Goal: Task Accomplishment & Management: Complete application form

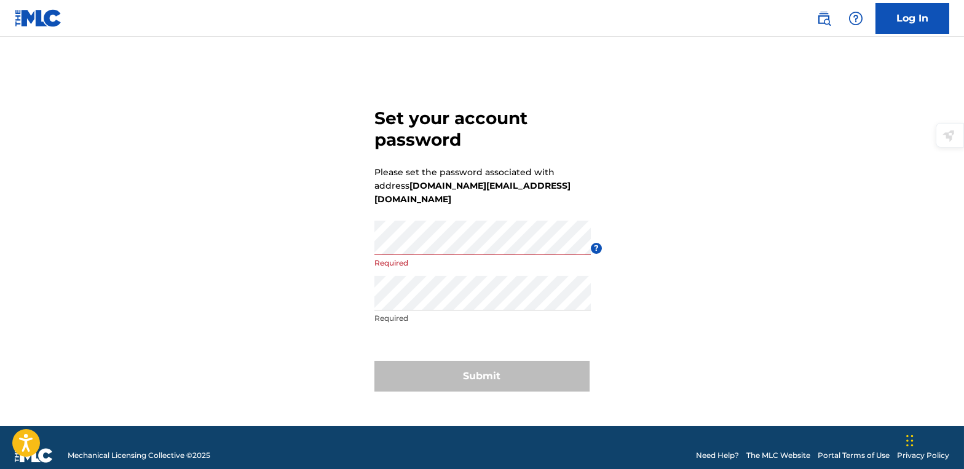
click at [435, 258] on p "Required" at bounding box center [482, 263] width 216 height 11
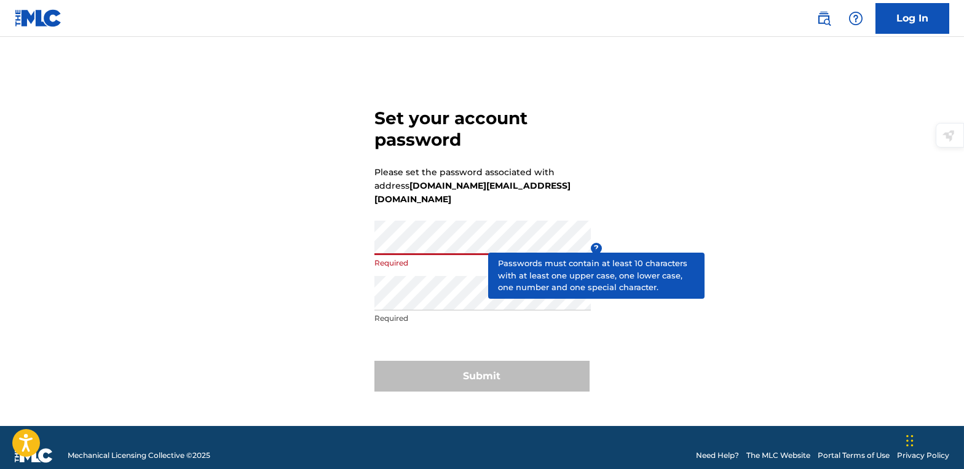
click at [592, 243] on span "?" at bounding box center [596, 248] width 11 height 11
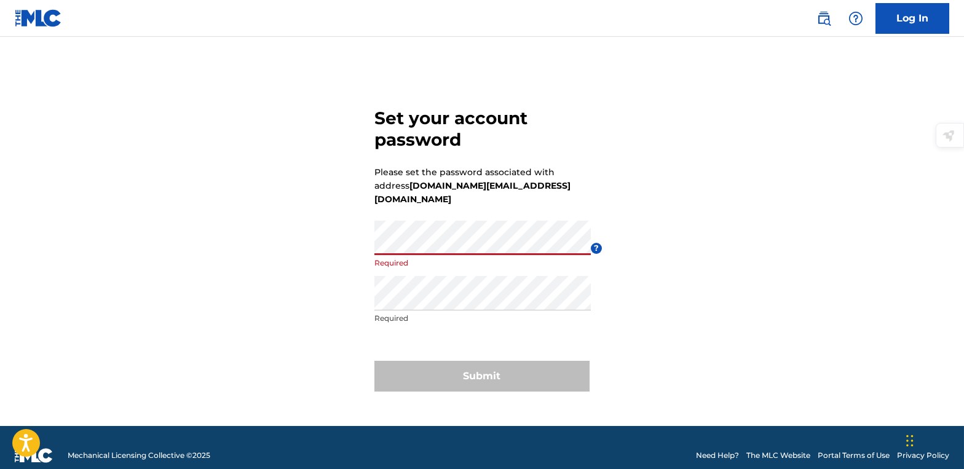
drag, startPoint x: 909, startPoint y: 0, endPoint x: 743, endPoint y: 205, distance: 264.1
click at [743, 205] on div "Set your account password Please set the password associated with address [DOMA…" at bounding box center [482, 247] width 861 height 358
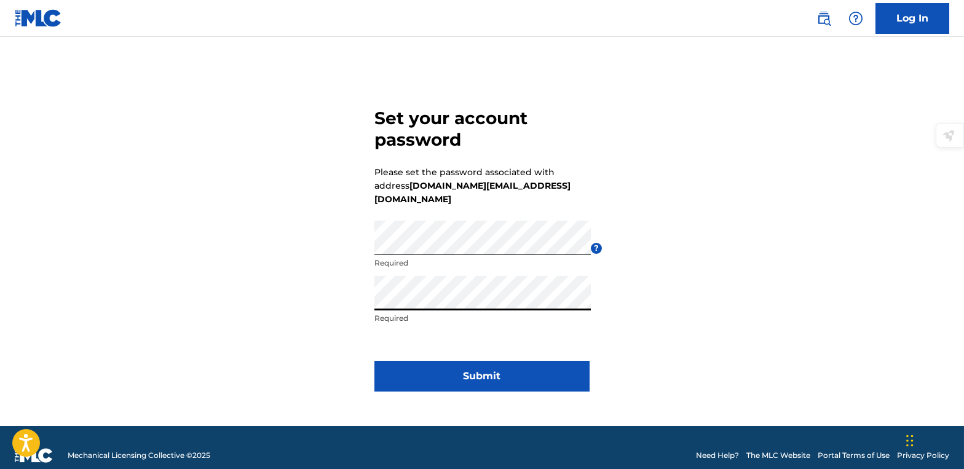
click at [544, 372] on button "Submit" at bounding box center [481, 376] width 215 height 31
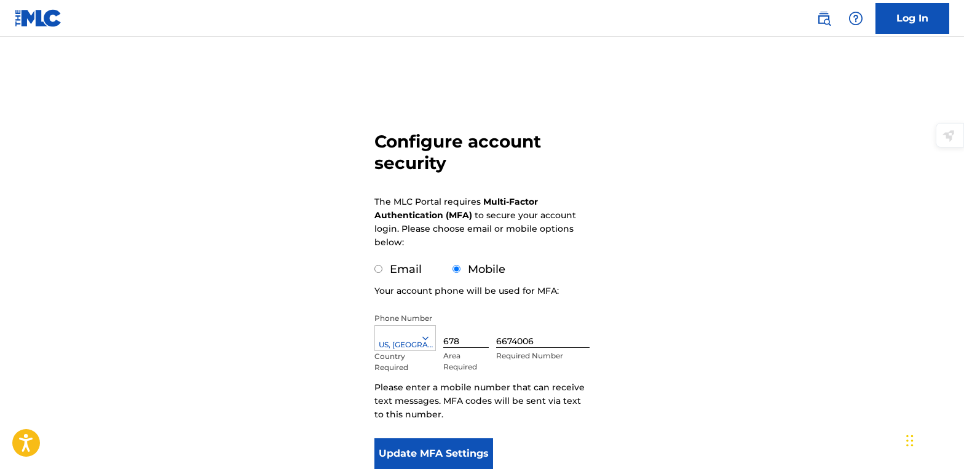
scroll to position [122, 0]
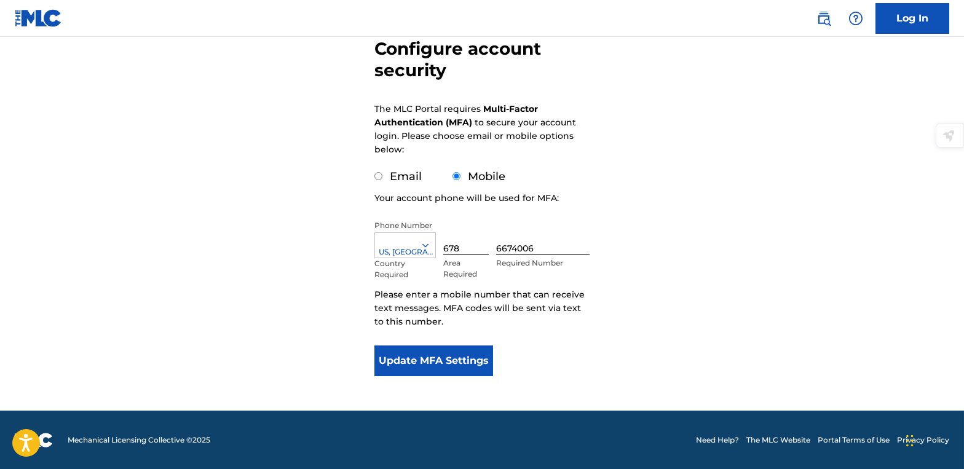
click at [382, 173] on div "Email" at bounding box center [397, 176] width 47 height 17
click at [374, 173] on input "Email" at bounding box center [378, 176] width 8 height 8
radio input "true"
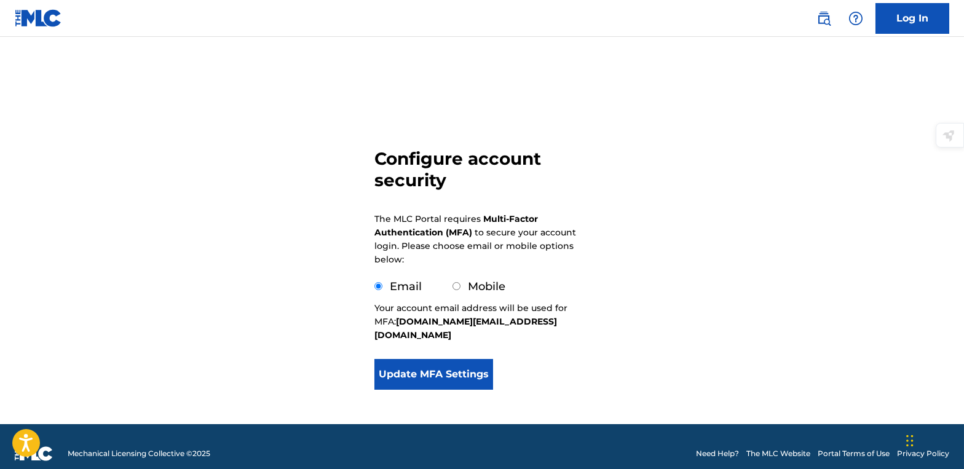
click at [467, 359] on button "Update MFA Settings" at bounding box center [433, 374] width 119 height 31
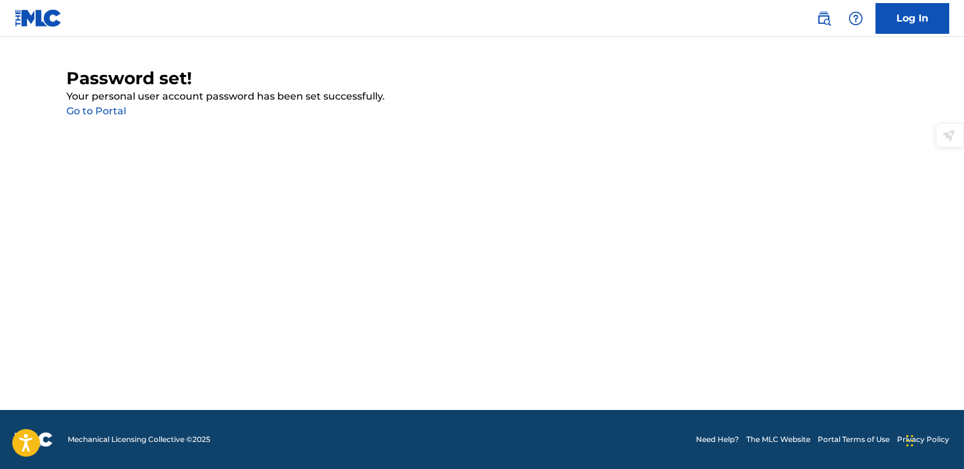
click at [120, 113] on link "Go to Portal" at bounding box center [96, 111] width 60 height 12
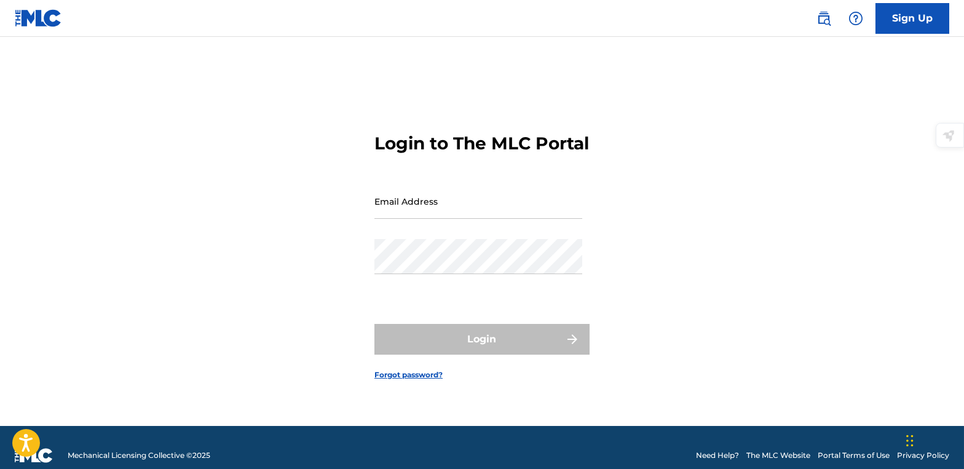
click at [399, 219] on input "Email Address" at bounding box center [478, 201] width 208 height 35
type input "[DOMAIN_NAME][EMAIL_ADDRESS][DOMAIN_NAME]"
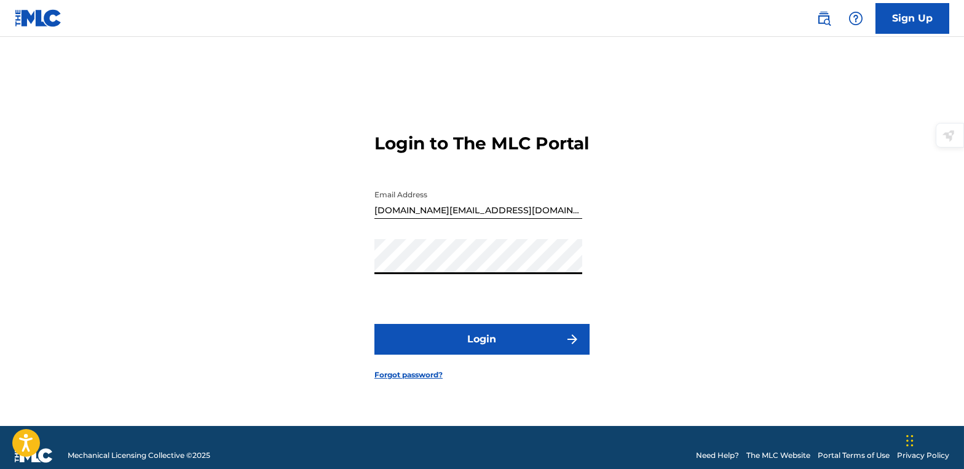
click at [506, 339] on button "Login" at bounding box center [481, 339] width 215 height 31
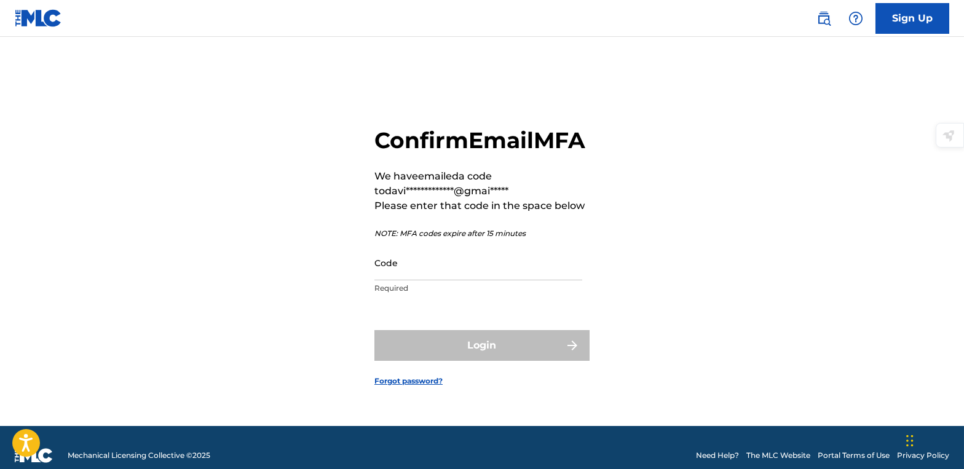
click at [513, 280] on input "Code" at bounding box center [478, 262] width 208 height 35
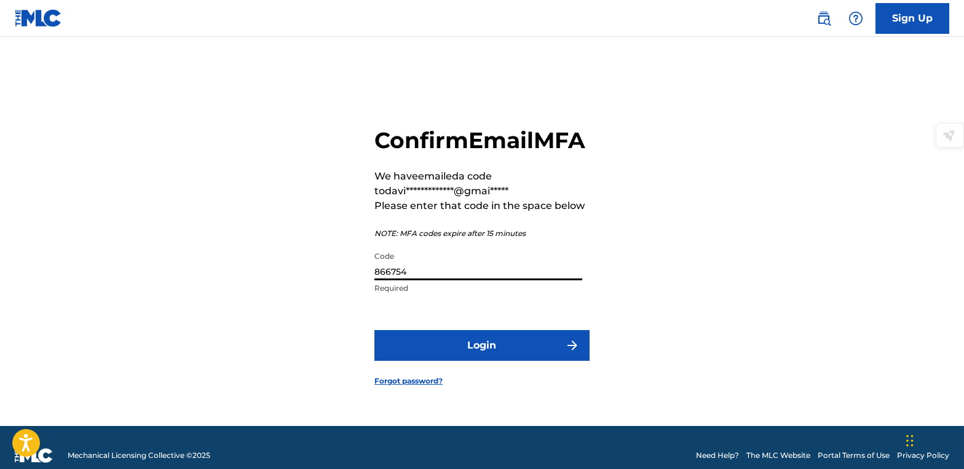
type input "866754"
click at [497, 349] on button "Login" at bounding box center [481, 345] width 215 height 31
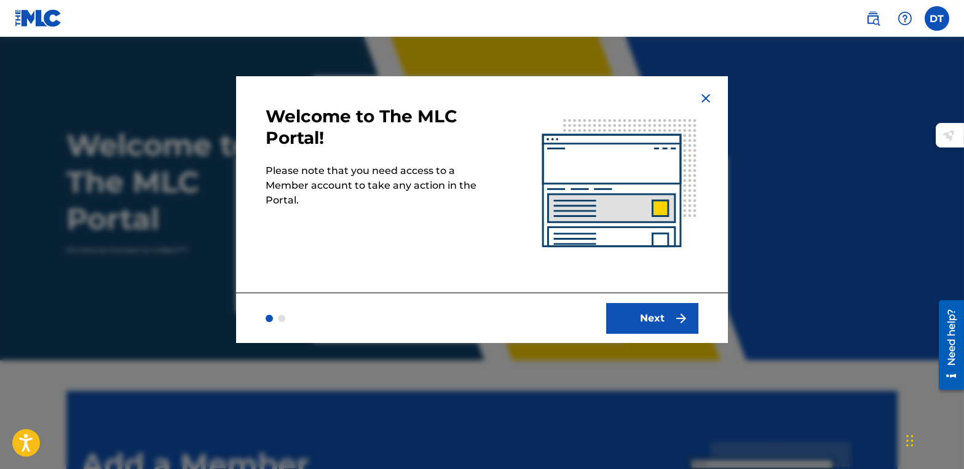
click at [628, 303] on button "Next" at bounding box center [652, 318] width 92 height 31
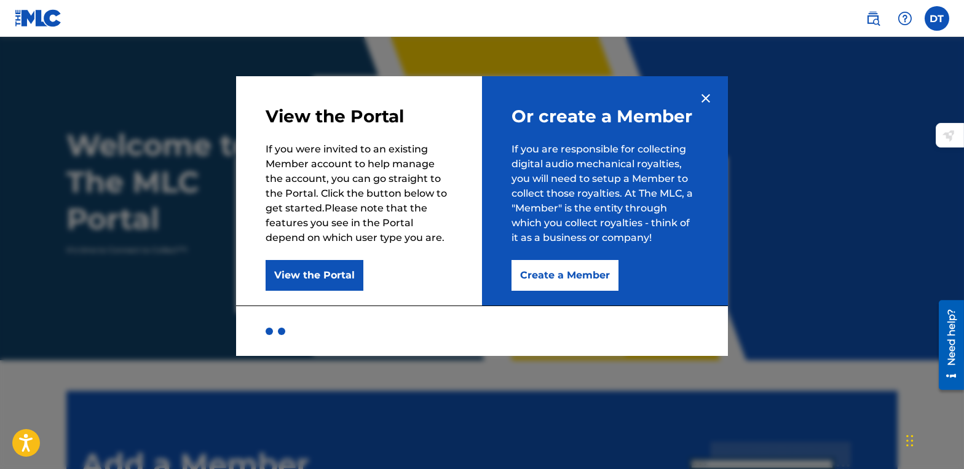
click at [588, 280] on button "Create a Member" at bounding box center [565, 275] width 107 height 31
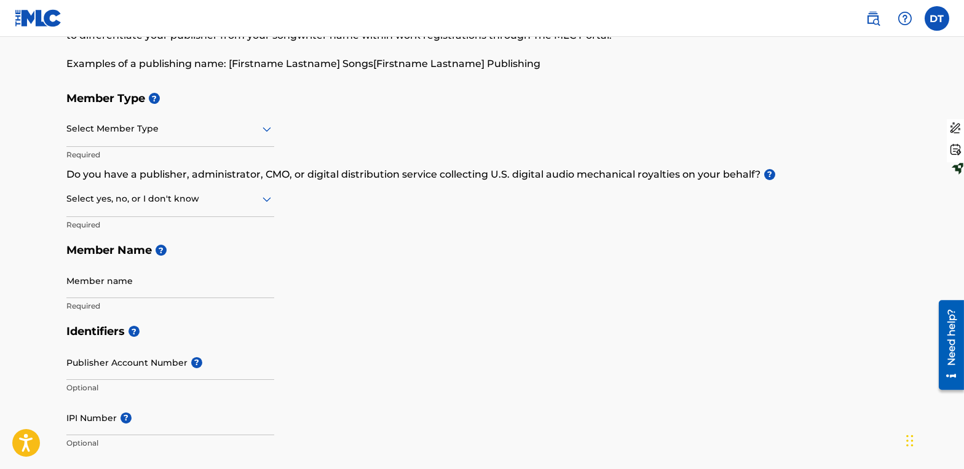
scroll to position [123, 0]
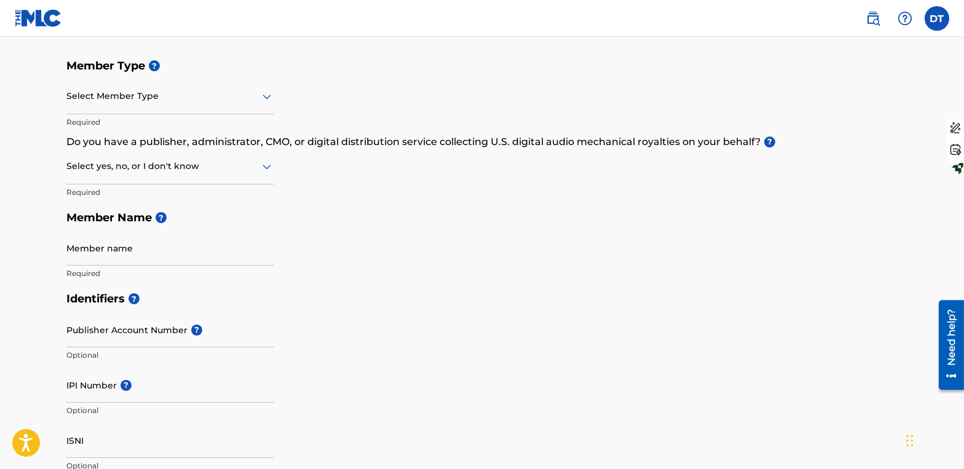
click at [244, 100] on div at bounding box center [170, 96] width 208 height 15
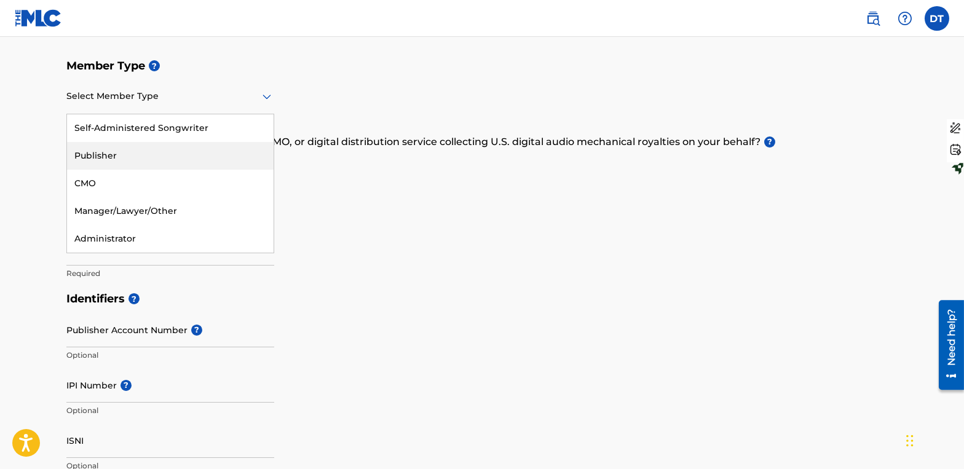
click at [196, 146] on div "Publisher" at bounding box center [170, 156] width 207 height 28
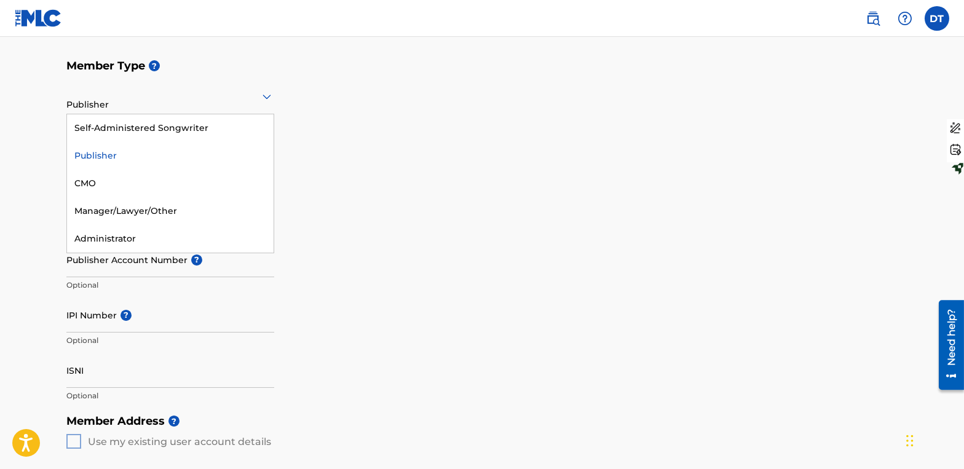
click at [257, 98] on div at bounding box center [170, 96] width 208 height 15
click at [347, 135] on h5 "Member Name ?" at bounding box center [481, 148] width 831 height 26
click at [261, 93] on icon at bounding box center [266, 96] width 15 height 15
click at [384, 176] on div "Member Type ? 5 results available. Use Up and Down to choose options, press Ent…" at bounding box center [481, 134] width 831 height 163
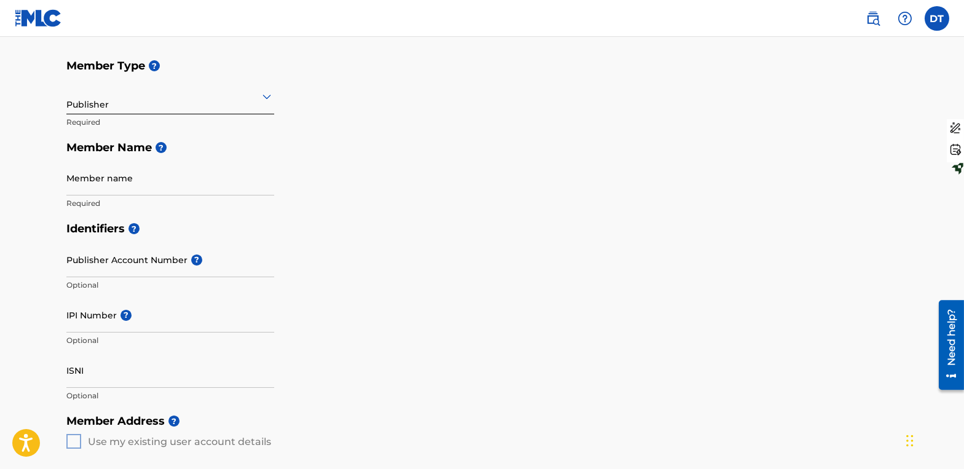
click at [159, 71] on span "?" at bounding box center [154, 65] width 11 height 11
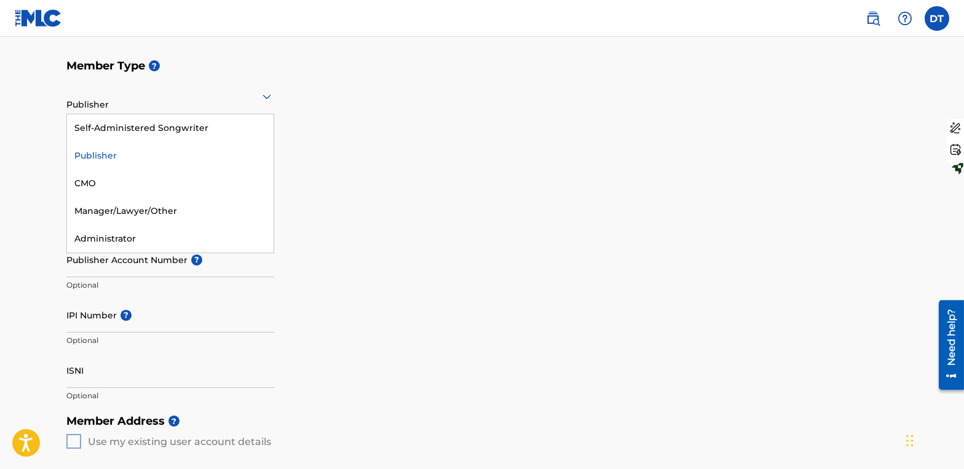
click at [253, 93] on div at bounding box center [170, 96] width 208 height 15
click at [213, 122] on div "Self-Administered Songwriter" at bounding box center [170, 128] width 207 height 28
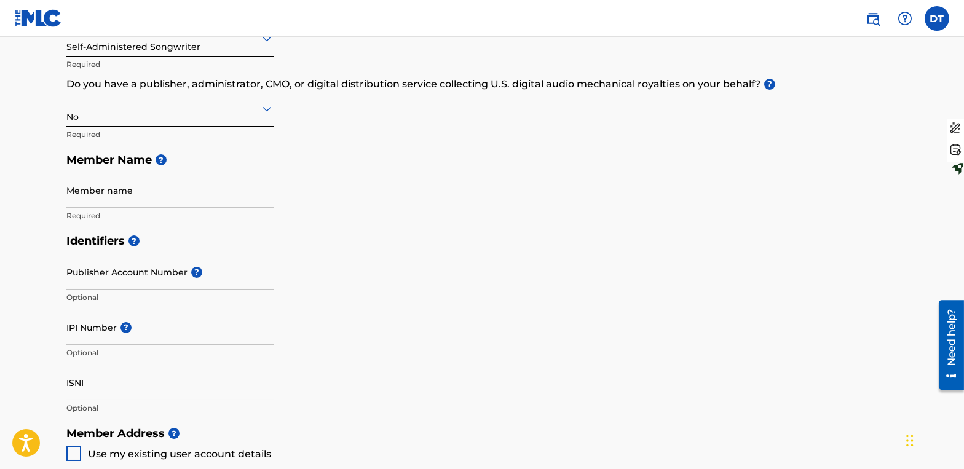
scroll to position [184, 0]
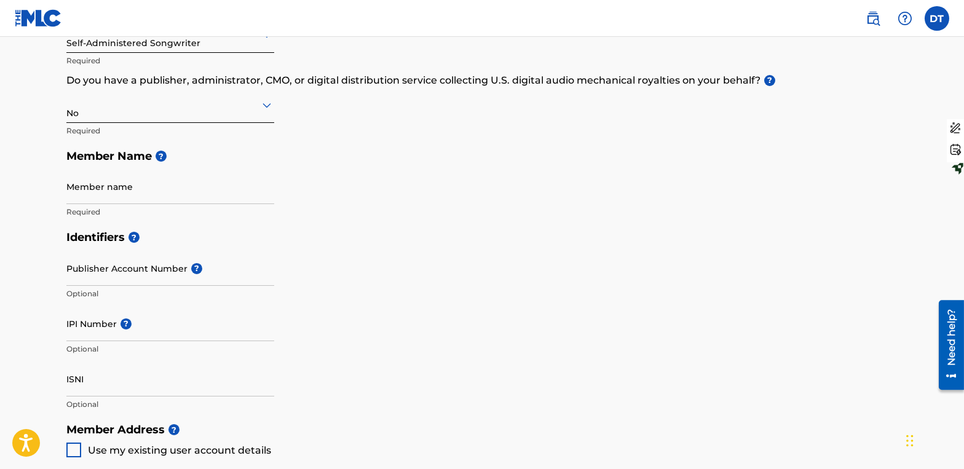
click at [153, 191] on input "Member name" at bounding box center [170, 186] width 208 height 35
type input "[PERSON_NAME]"
type input "[STREET_ADDRESS]"
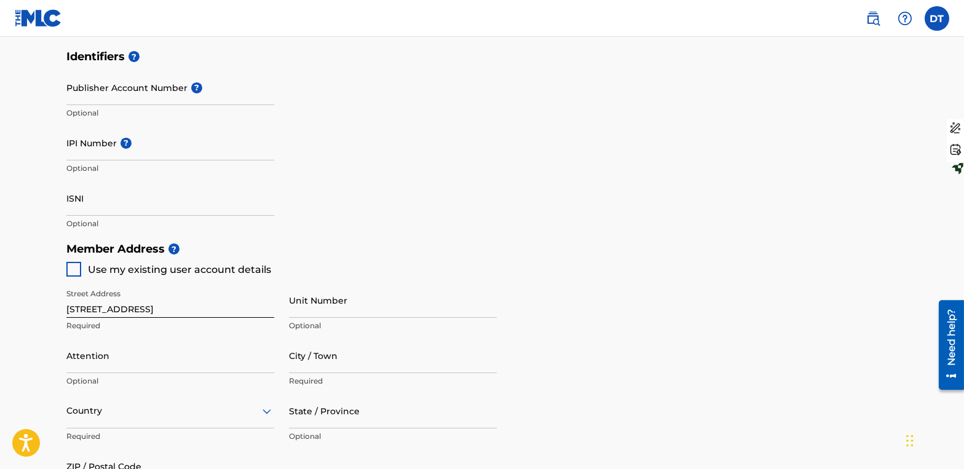
scroll to position [369, 0]
